Goal: Transaction & Acquisition: Purchase product/service

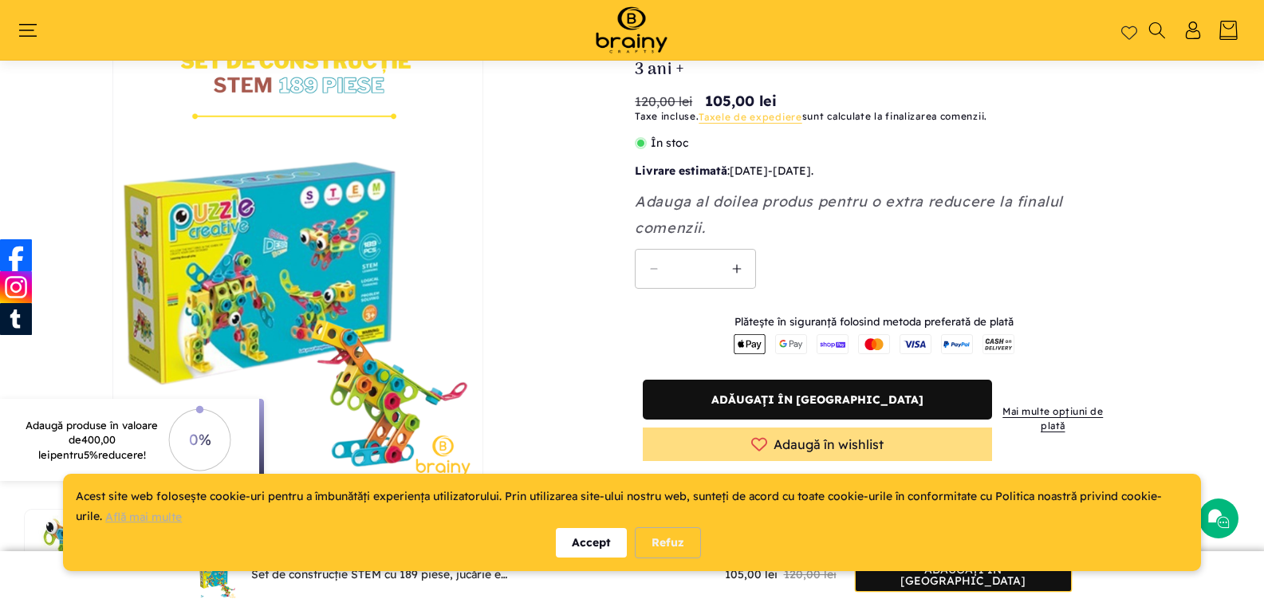
click at [594, 538] on div "Accept" at bounding box center [591, 543] width 71 height 30
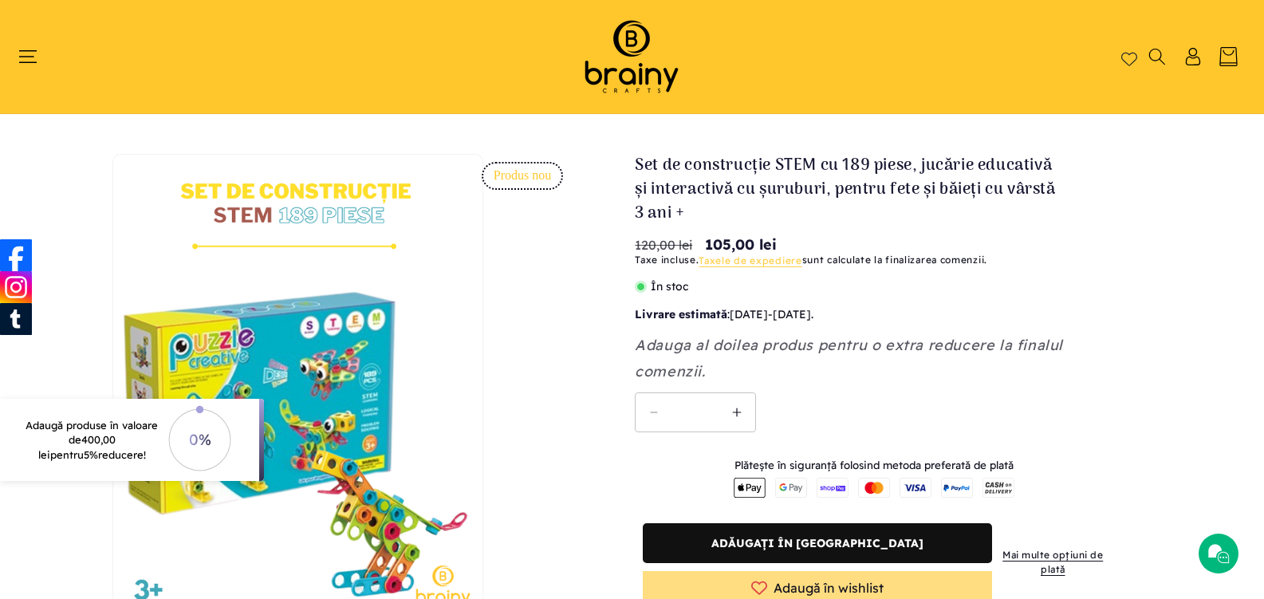
drag, startPoint x: 639, startPoint y: 157, endPoint x: 678, endPoint y: 177, distance: 43.9
click at [691, 187] on h1 "Set de construcție STEM cu 189 piese, jucărie educativă și interactivă cu șurub…" at bounding box center [850, 190] width 431 height 72
drag, startPoint x: 634, startPoint y: 163, endPoint x: 704, endPoint y: 184, distance: 73.4
click at [510, 402] on li "Deschide conținutul media 1 într-o fereastră modală" at bounding box center [297, 385] width 547 height 463
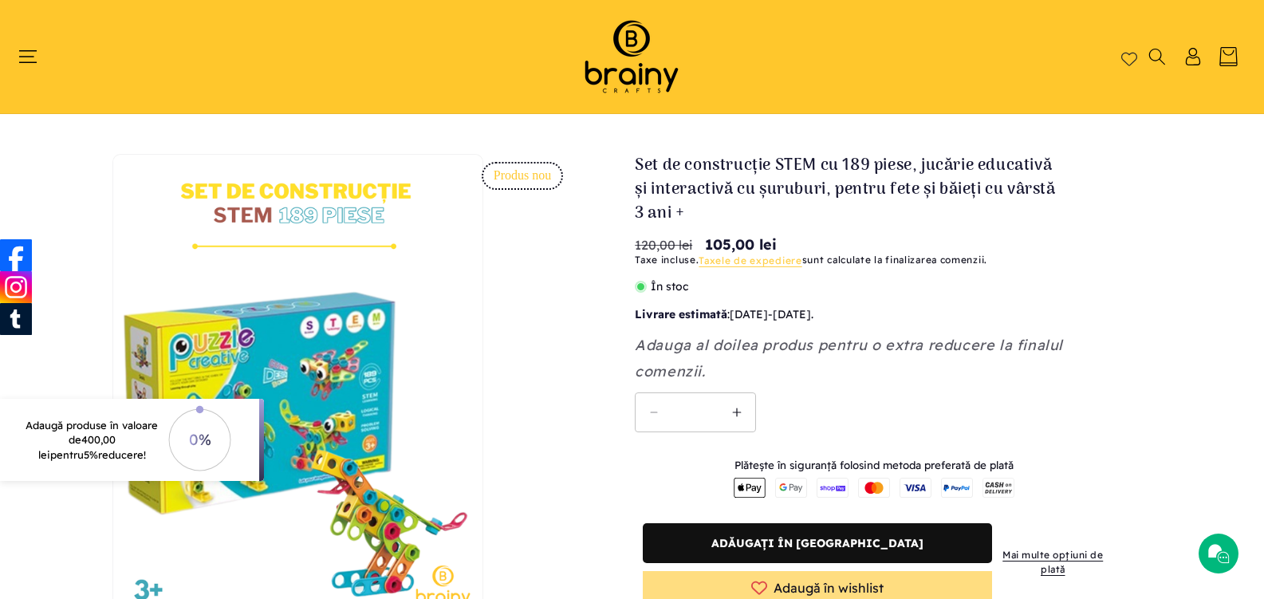
drag, startPoint x: 635, startPoint y: 156, endPoint x: 695, endPoint y: 191, distance: 69.6
click at [695, 191] on h1 "Set de construcție STEM cu 189 piese, jucărie educativă și interactivă cu șurub…" at bounding box center [850, 190] width 431 height 72
click at [628, 68] on img at bounding box center [632, 56] width 136 height 81
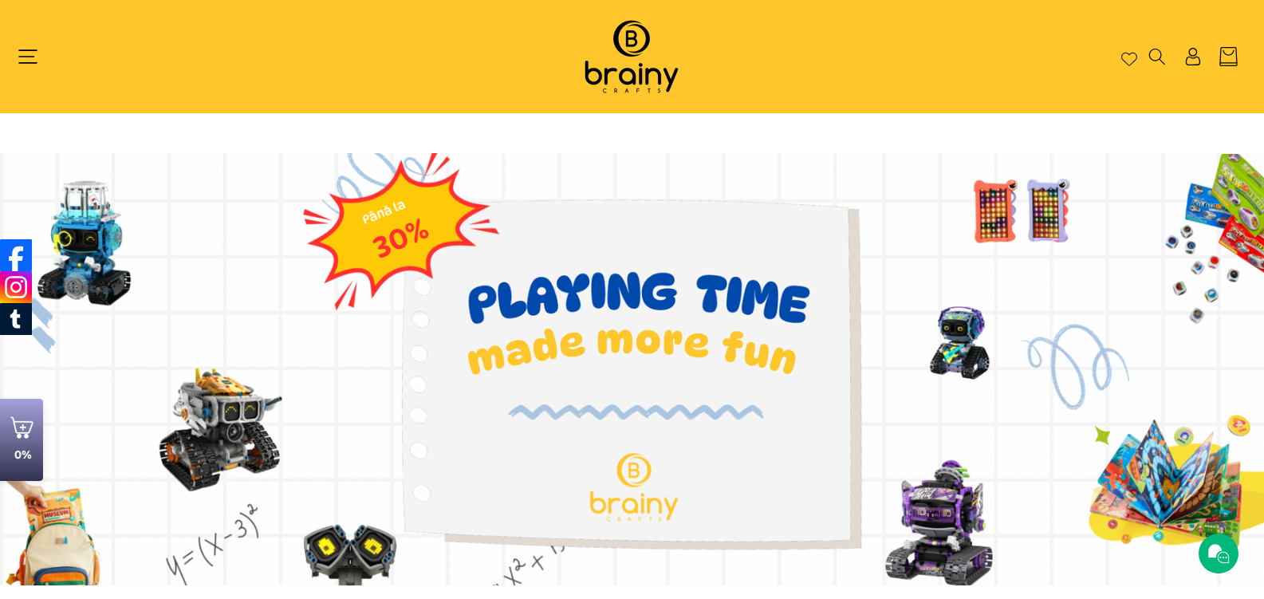
click at [25, 51] on icon "Meniu" at bounding box center [27, 56] width 19 height 19
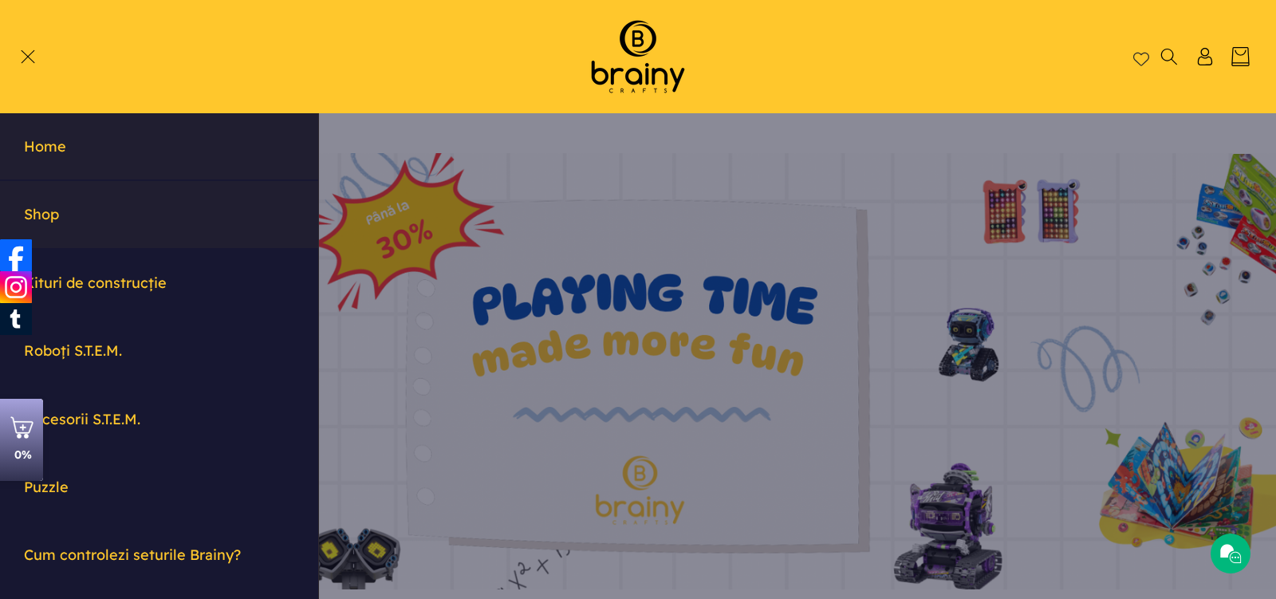
click at [58, 214] on link "Shop" at bounding box center [159, 214] width 318 height 66
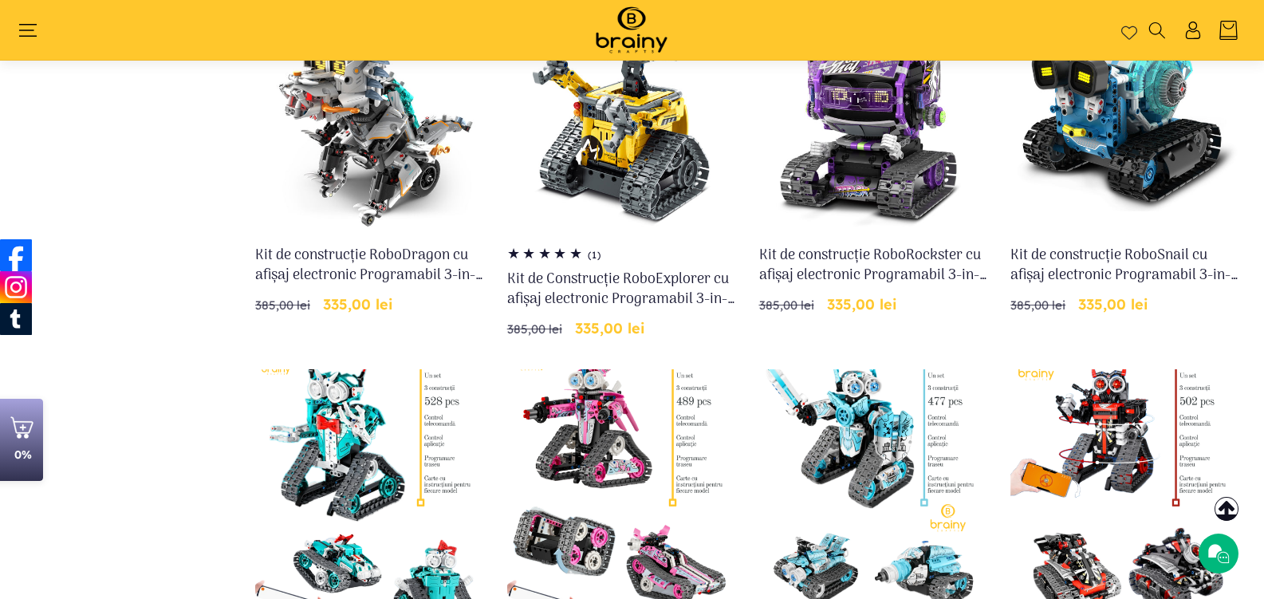
scroll to position [744, 0]
